Goal: Task Accomplishment & Management: Use online tool/utility

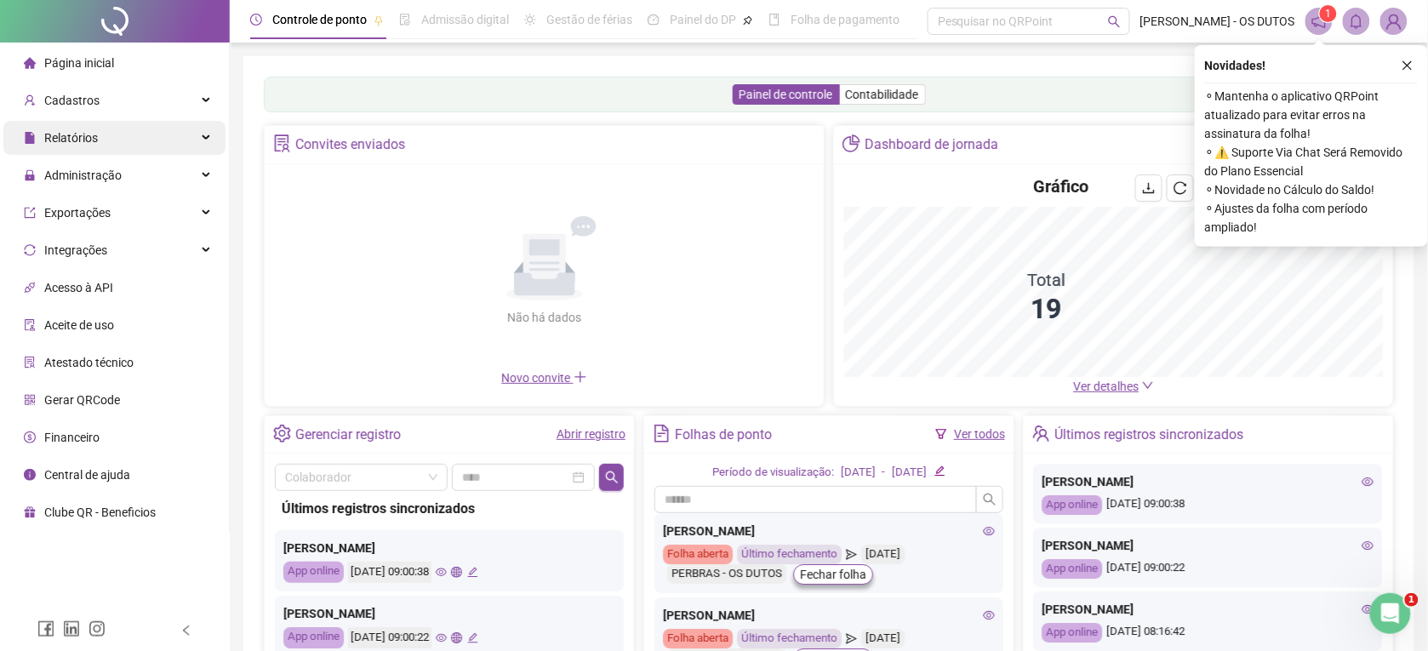
click at [70, 134] on span "Relatórios" at bounding box center [71, 138] width 54 height 14
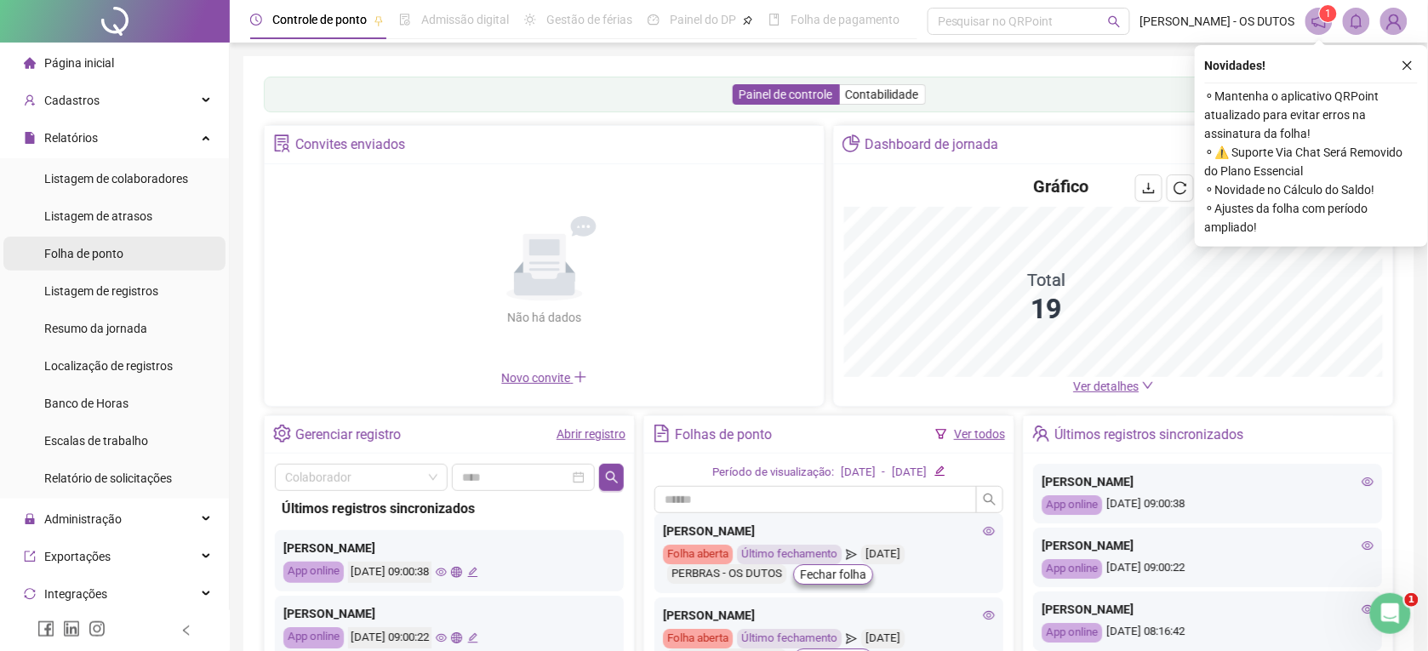
click at [98, 247] on span "Folha de ponto" at bounding box center [83, 254] width 79 height 14
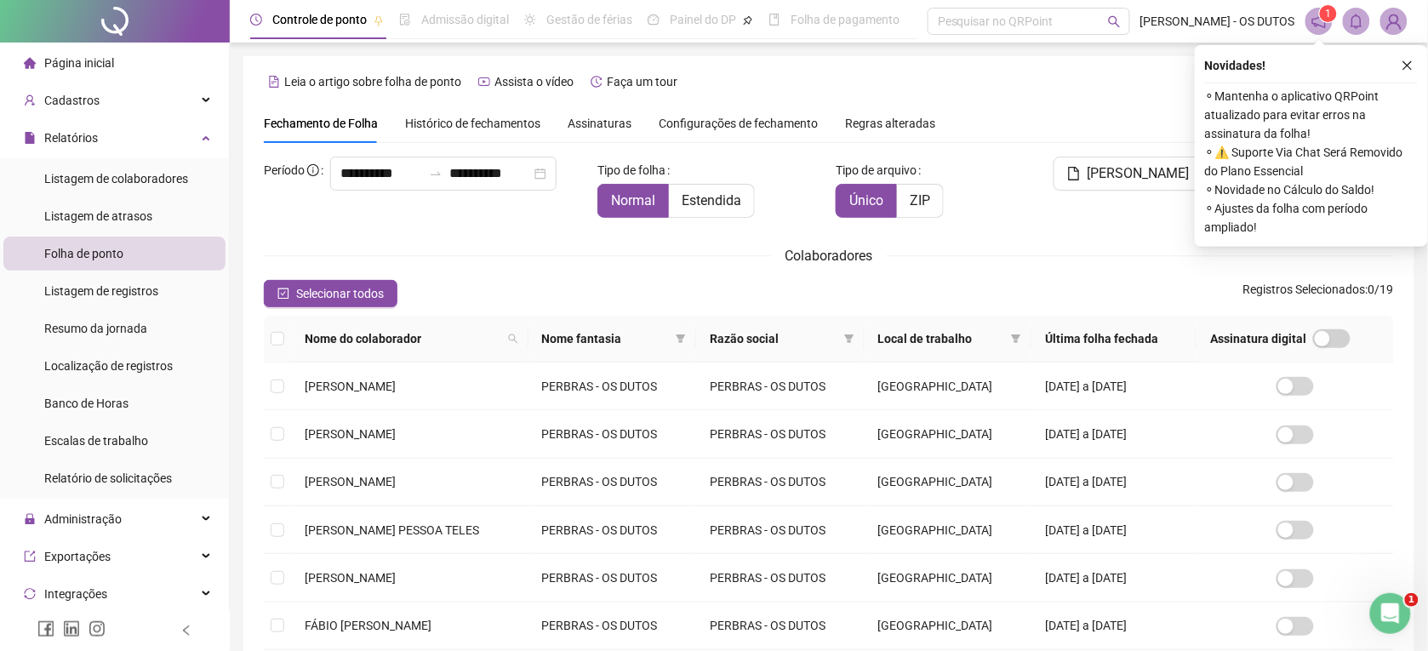
click at [979, 3] on header "Controle de ponto Admissão digital Gestão de férias Painel do DP Folha de pagam…" at bounding box center [829, 21] width 1198 height 43
click at [977, 23] on div "Pesquisar no QRPoint" at bounding box center [1028, 21] width 202 height 27
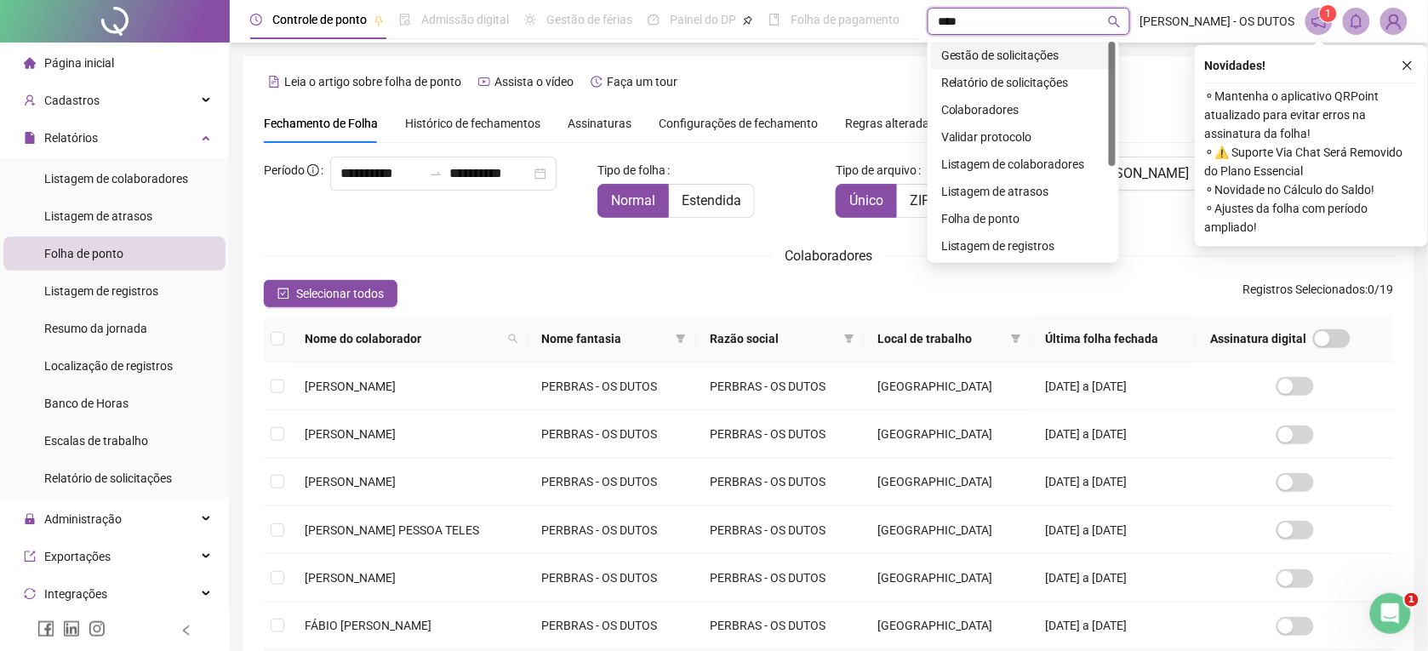
type input "*****"
click at [974, 48] on div "Gestão de solicitações" at bounding box center [1023, 55] width 164 height 19
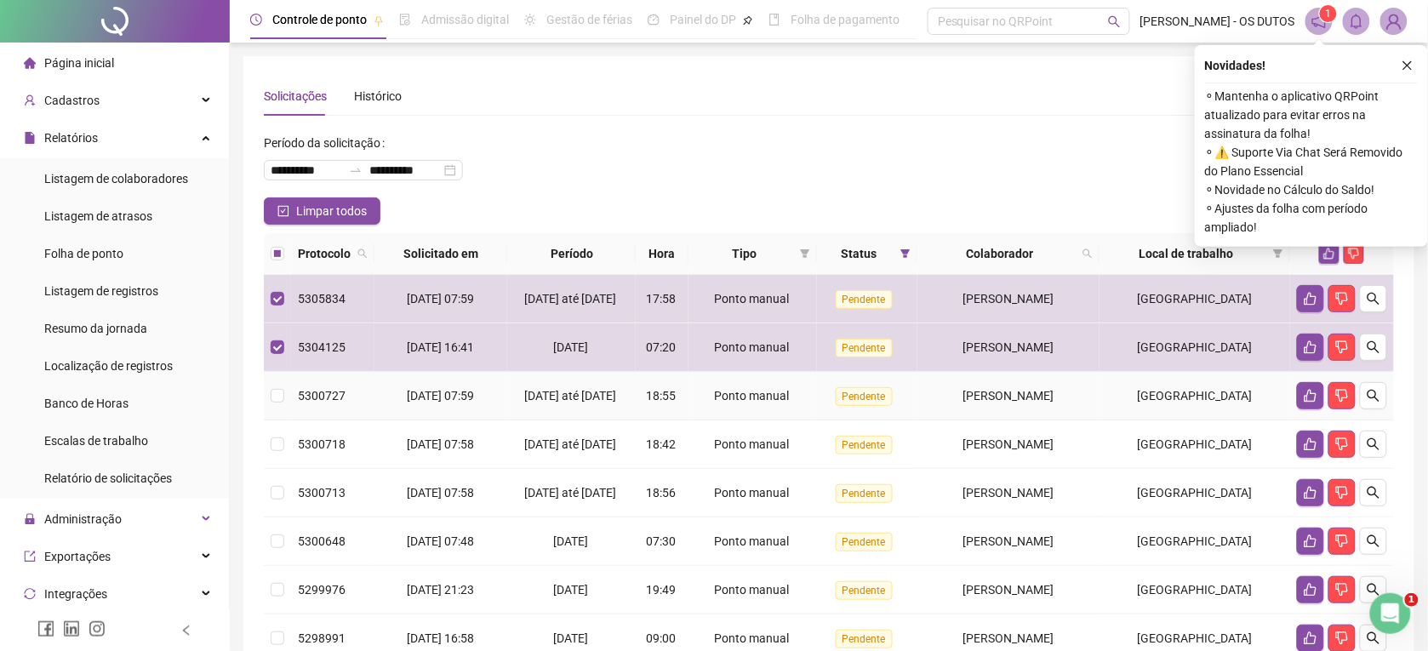
click at [265, 402] on td at bounding box center [277, 396] width 27 height 48
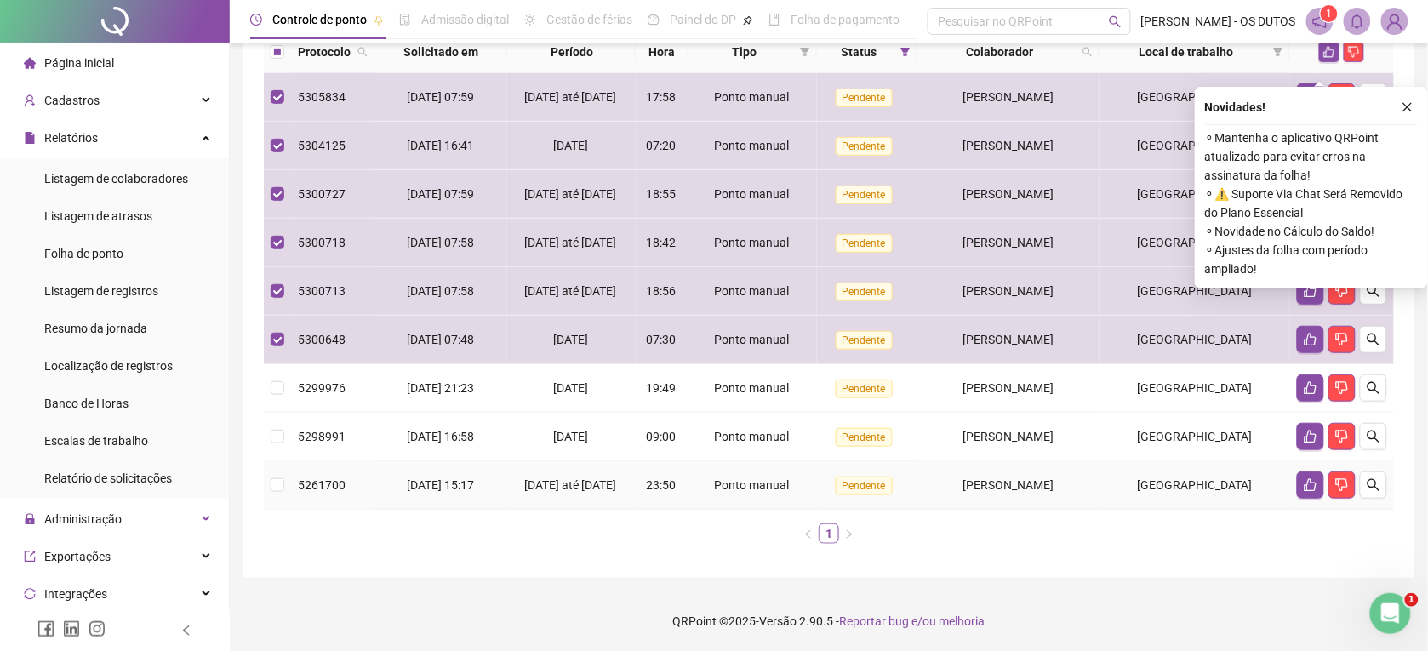
scroll to position [254, 0]
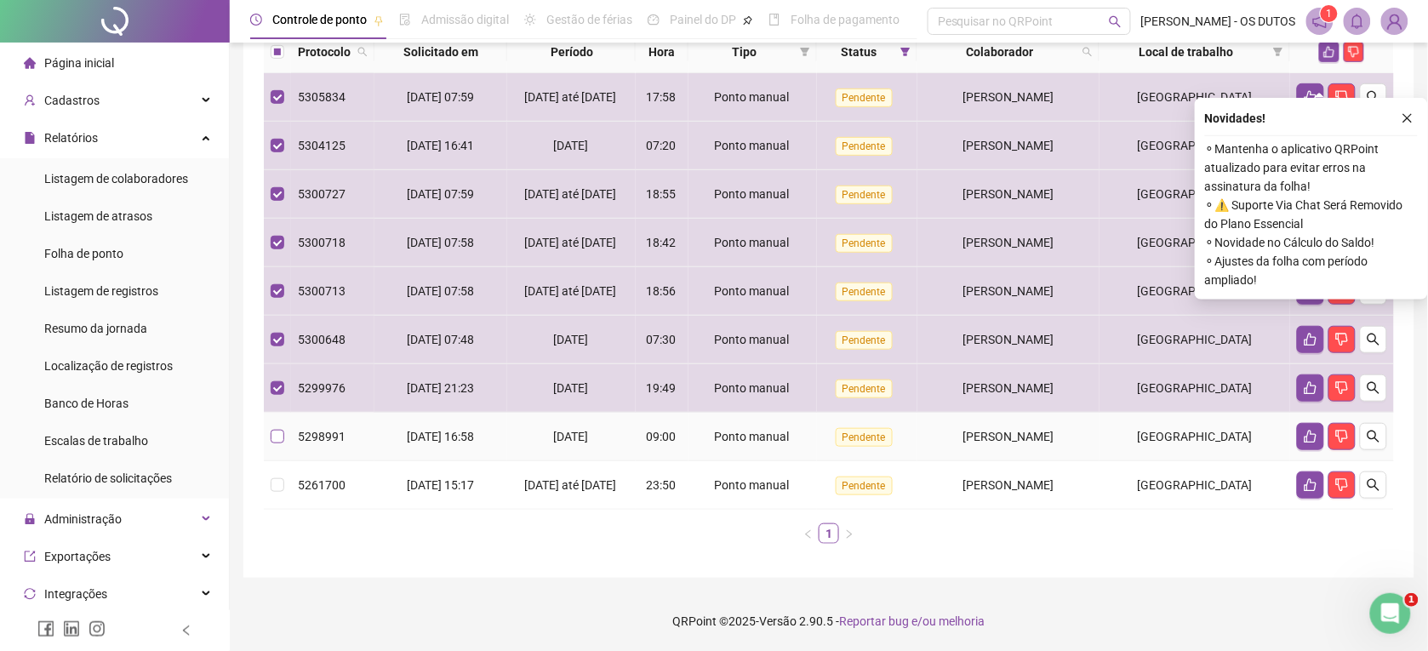
click at [278, 427] on label at bounding box center [278, 436] width 14 height 19
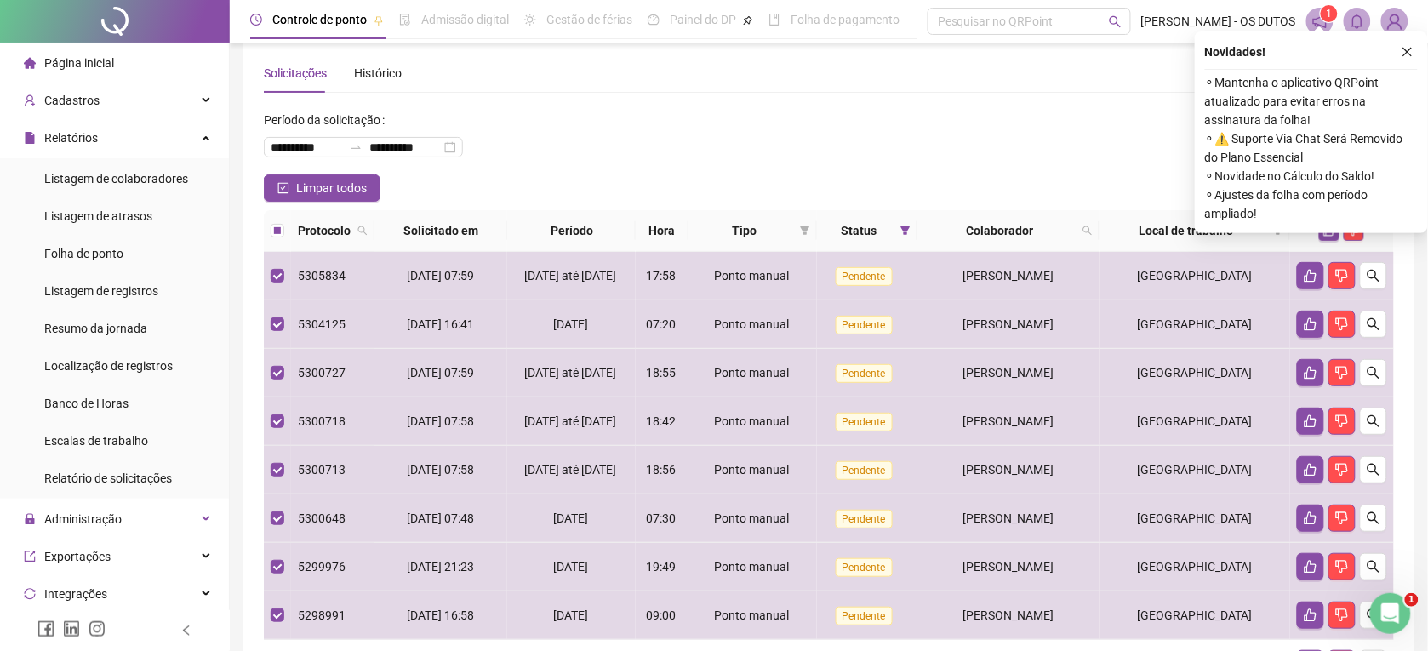
scroll to position [0, 0]
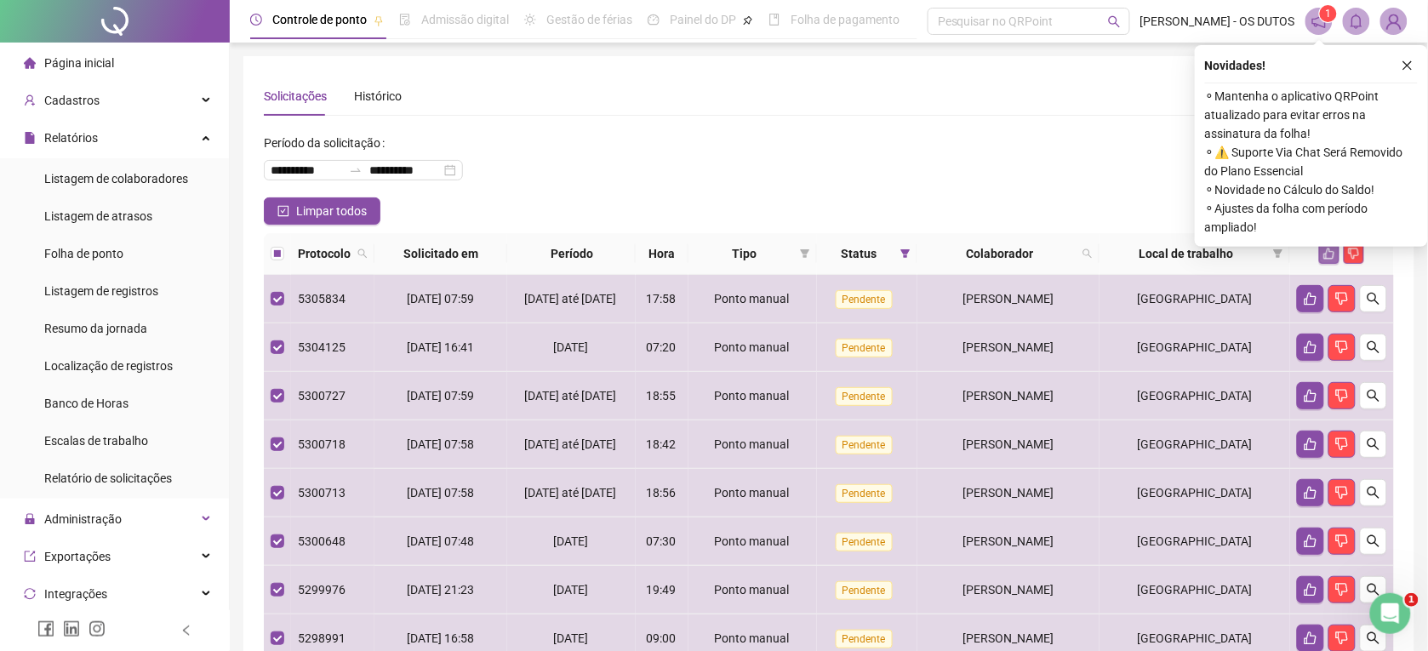
click at [1329, 260] on button "button" at bounding box center [1329, 253] width 20 height 20
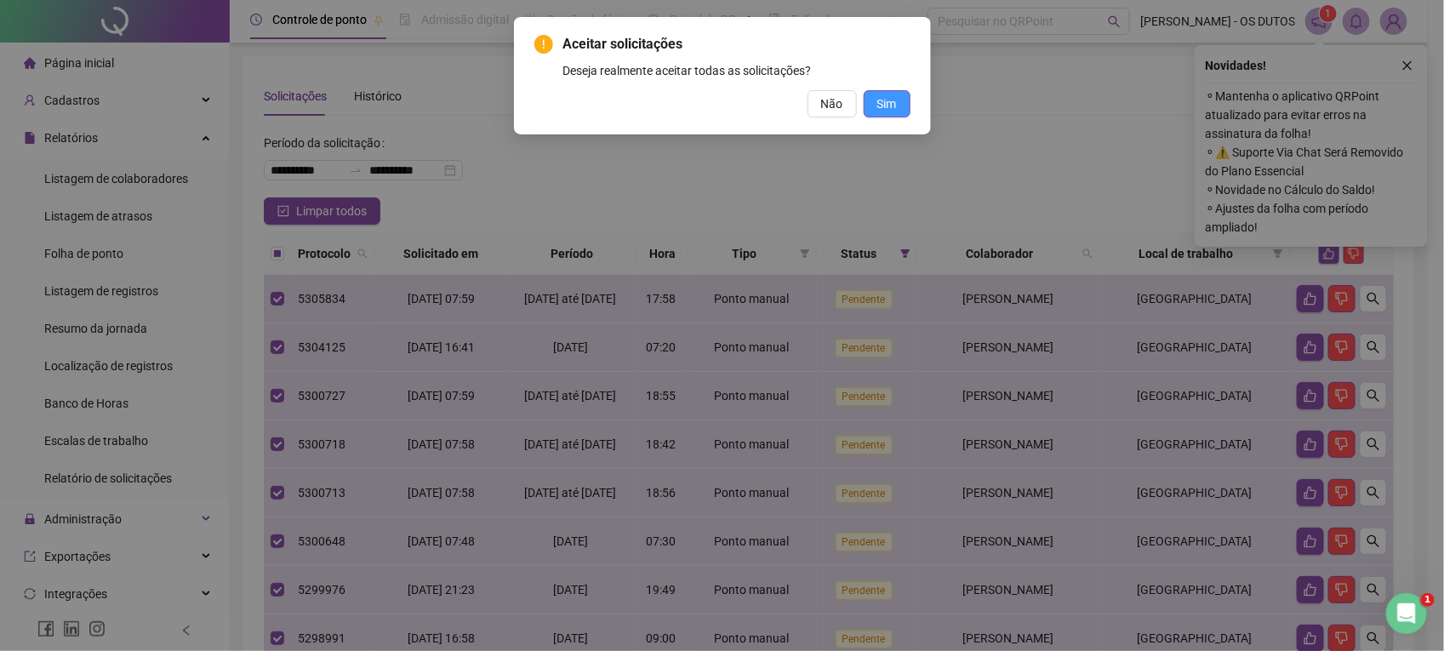
click at [879, 102] on span "Sim" at bounding box center [887, 103] width 20 height 19
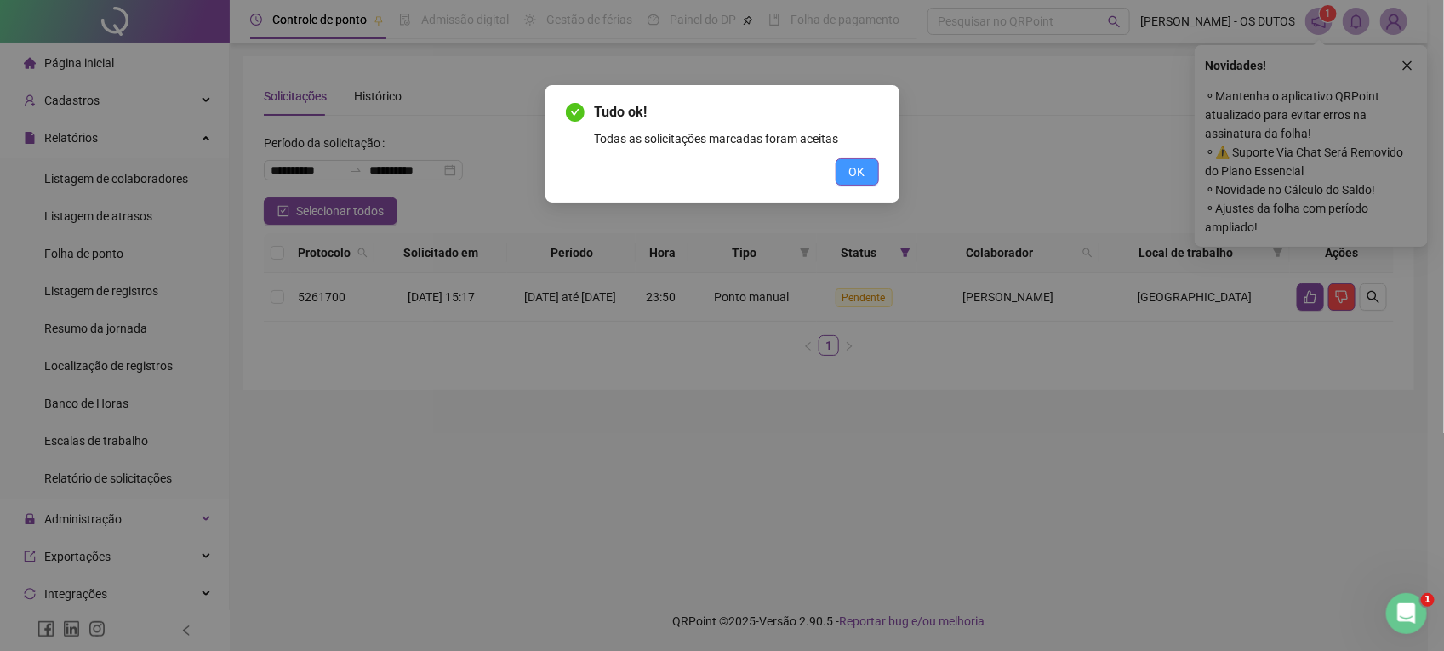
click at [865, 160] on button "OK" at bounding box center [856, 171] width 43 height 27
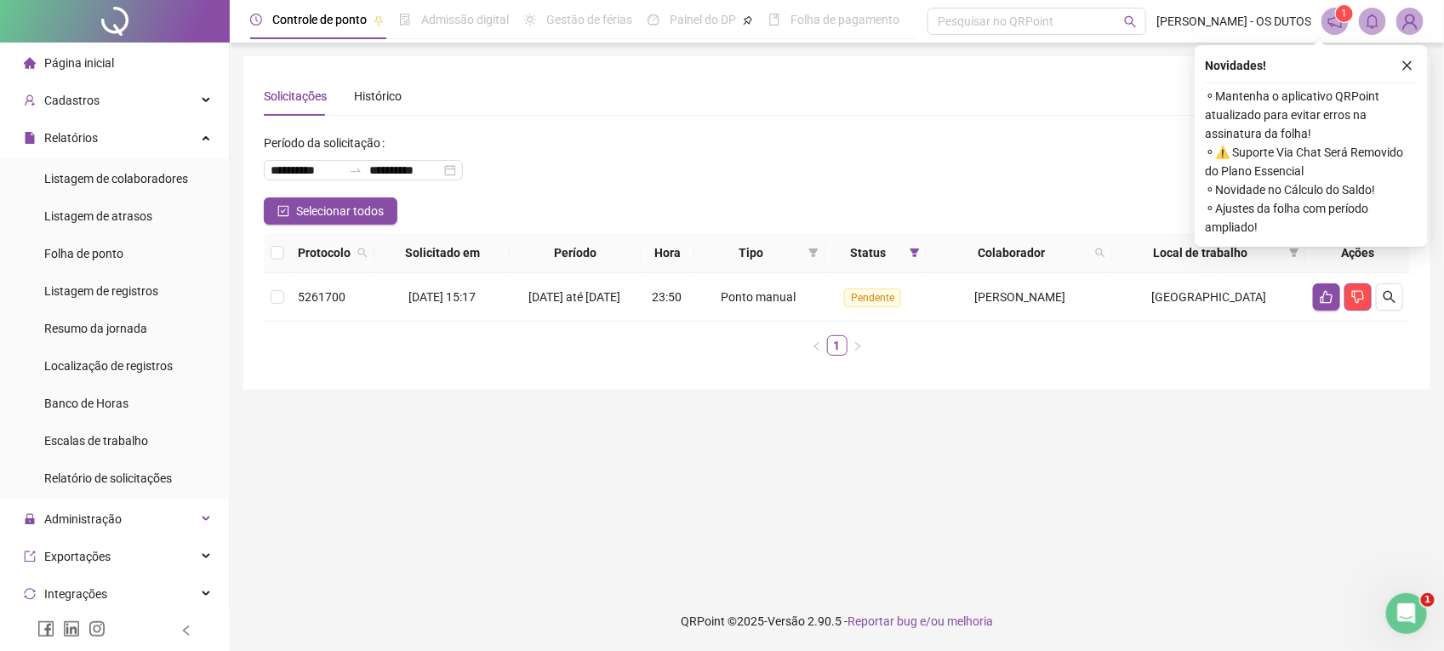
click at [94, 83] on span "Cadastros" at bounding box center [62, 100] width 76 height 34
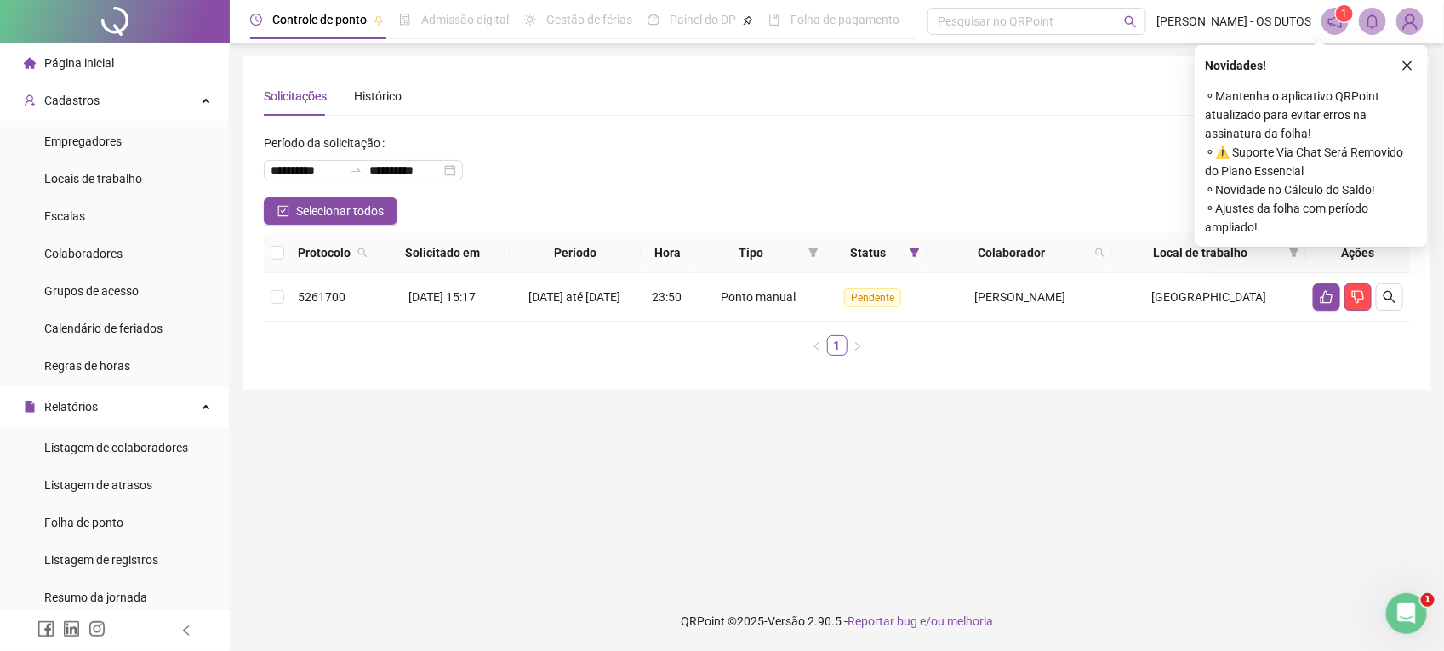
click at [96, 64] on span "Página inicial" at bounding box center [79, 63] width 70 height 14
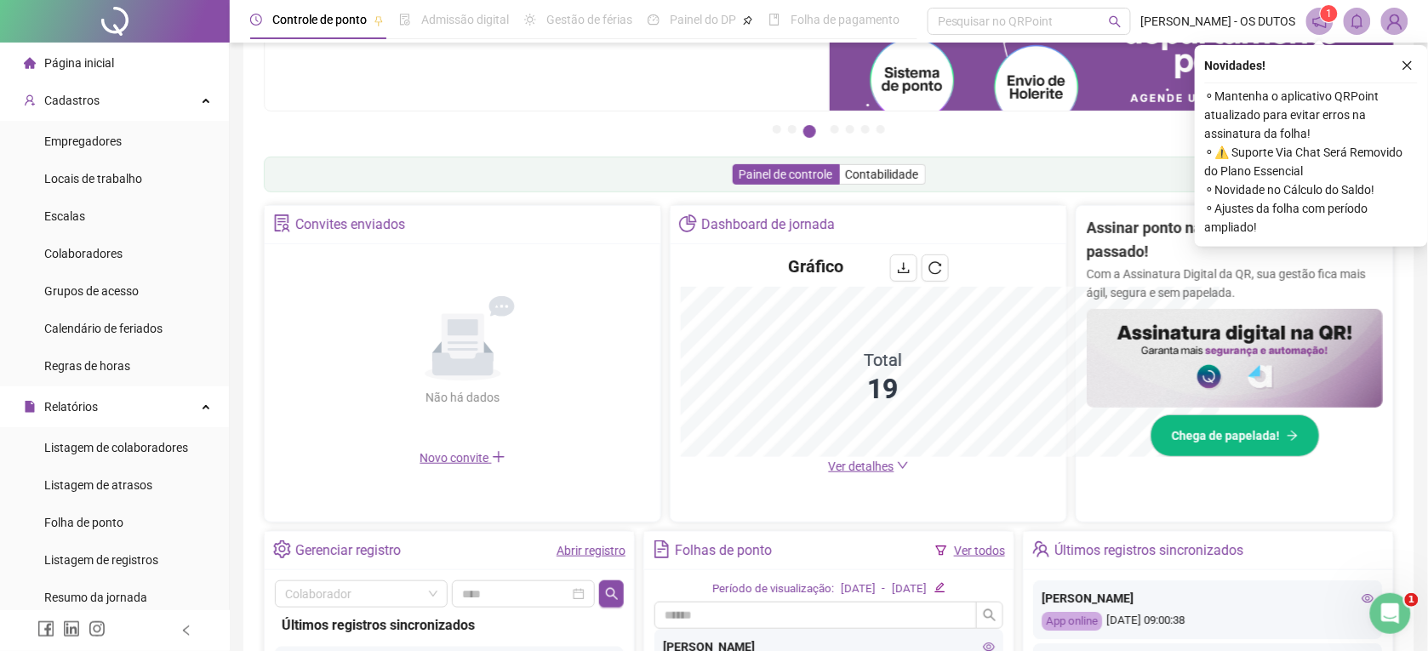
scroll to position [422, 0]
